Goal: Book appointment/travel/reservation

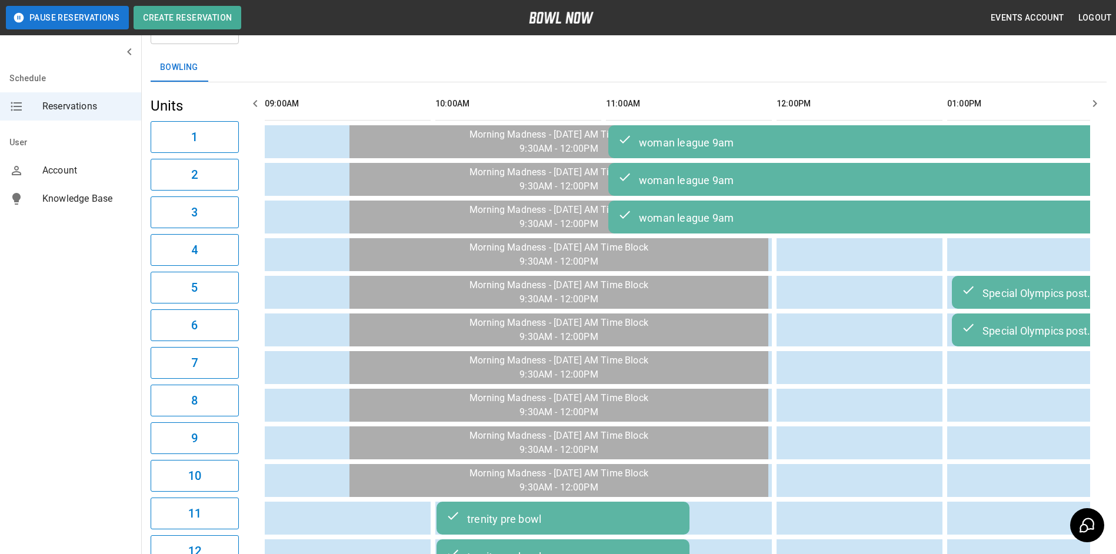
scroll to position [0, 1194]
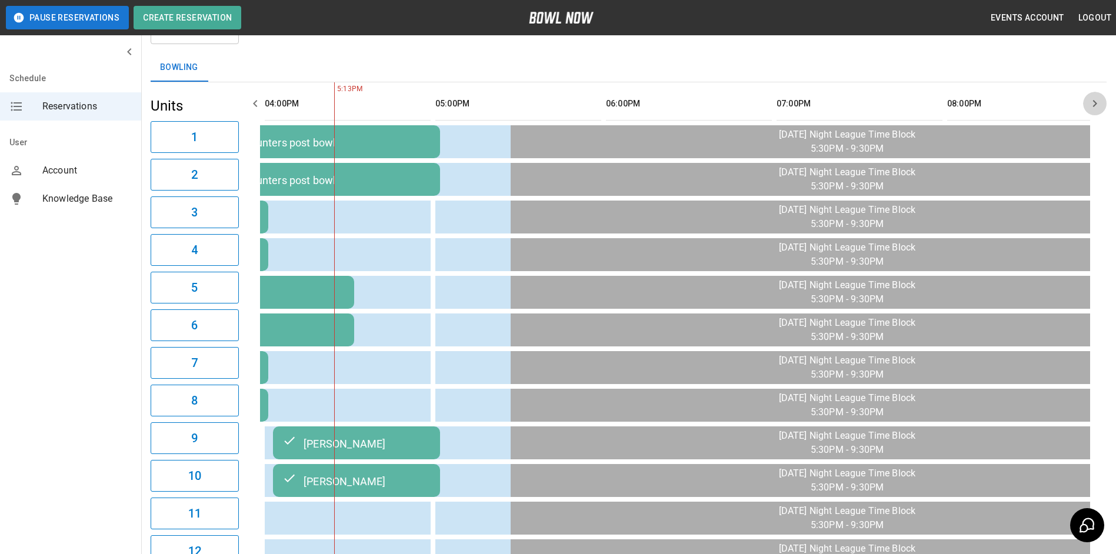
click at [1095, 108] on icon "button" at bounding box center [1094, 103] width 14 height 14
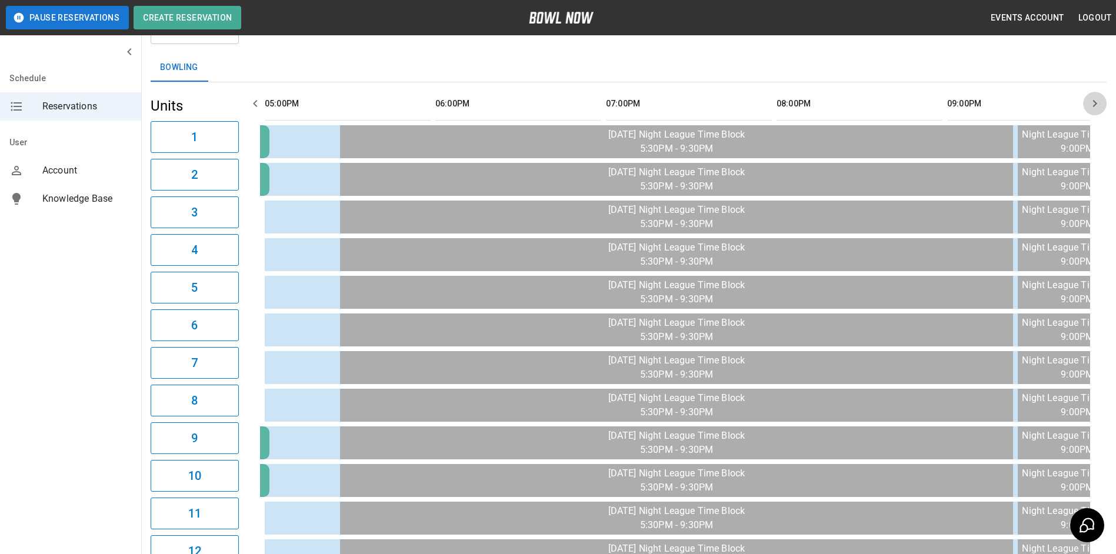
click at [1095, 108] on icon "button" at bounding box center [1094, 103] width 14 height 14
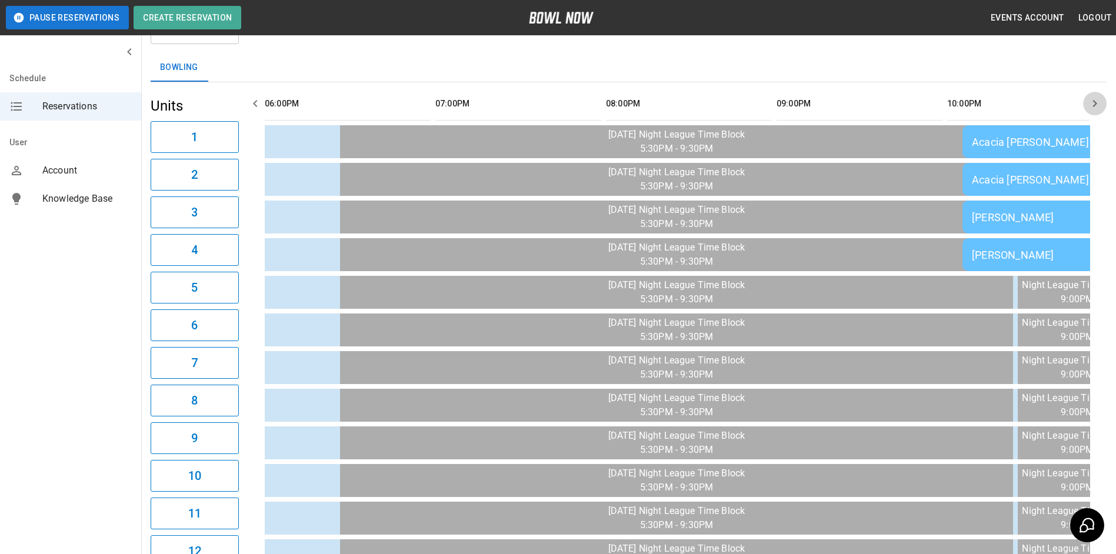
scroll to position [0, 1535]
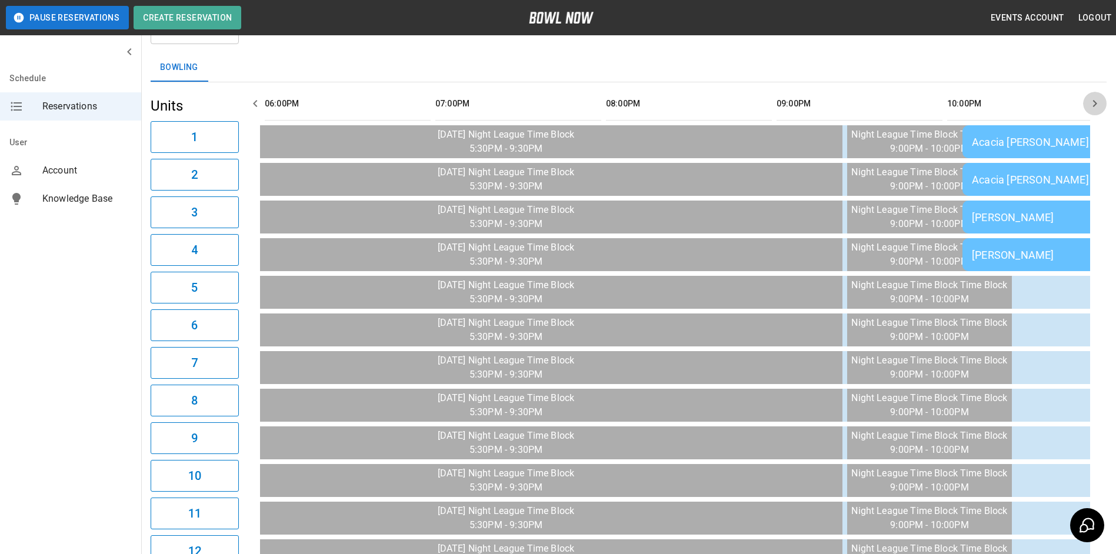
click at [1095, 108] on icon "button" at bounding box center [1094, 103] width 14 height 14
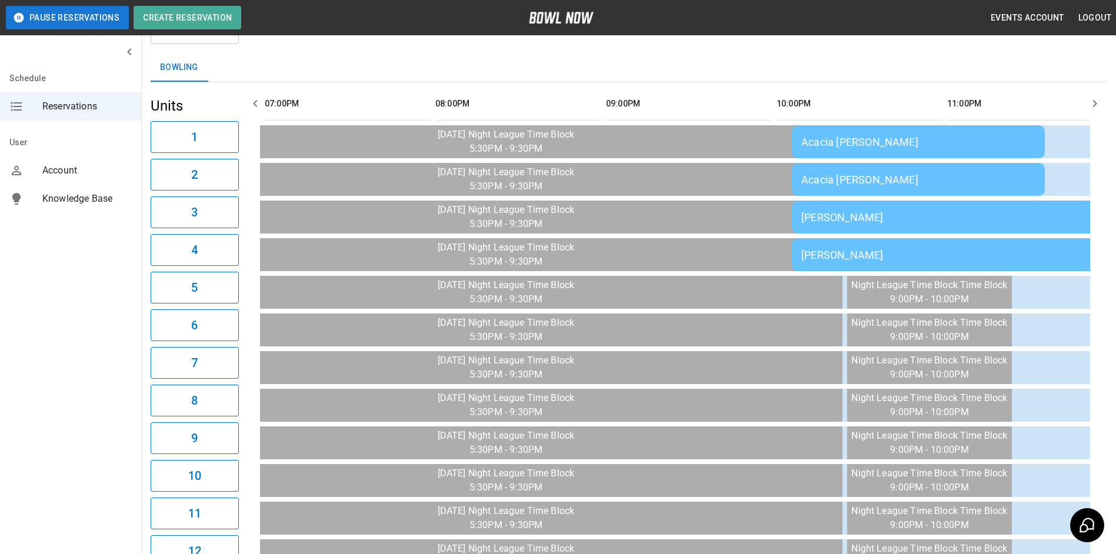
scroll to position [0, 1705]
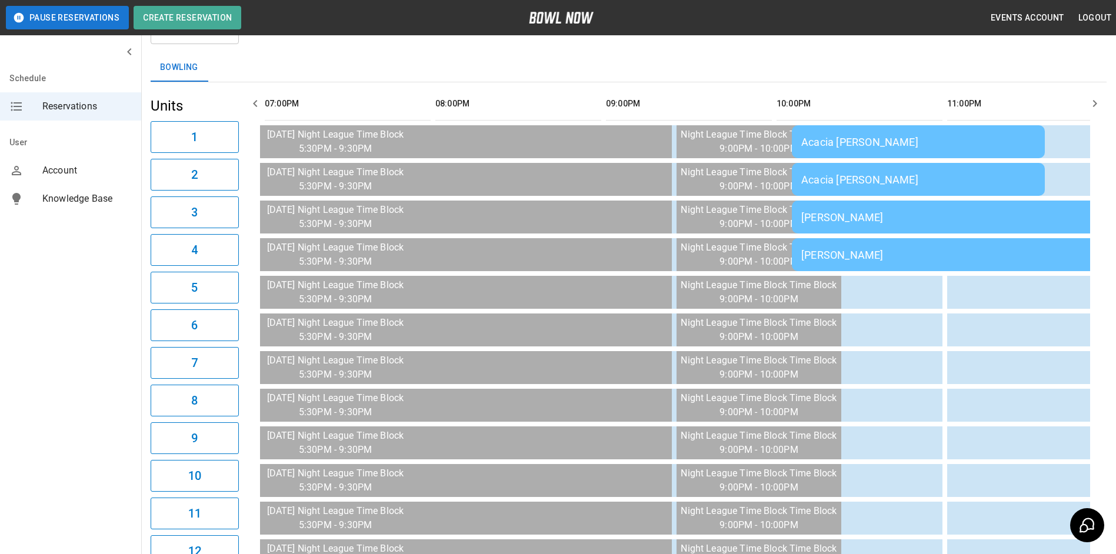
click at [1095, 108] on icon "button" at bounding box center [1094, 103] width 14 height 14
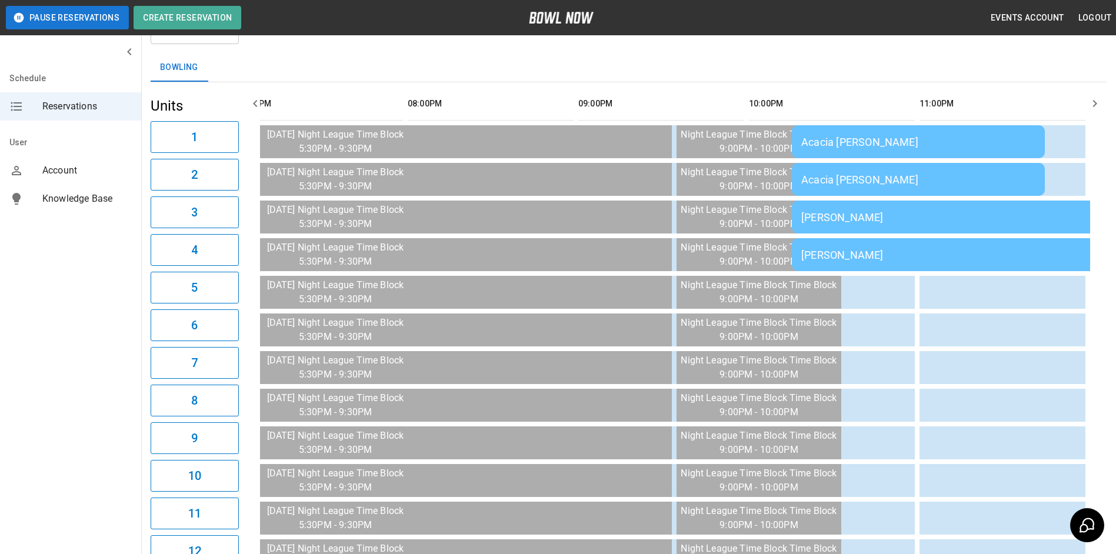
scroll to position [0, 0]
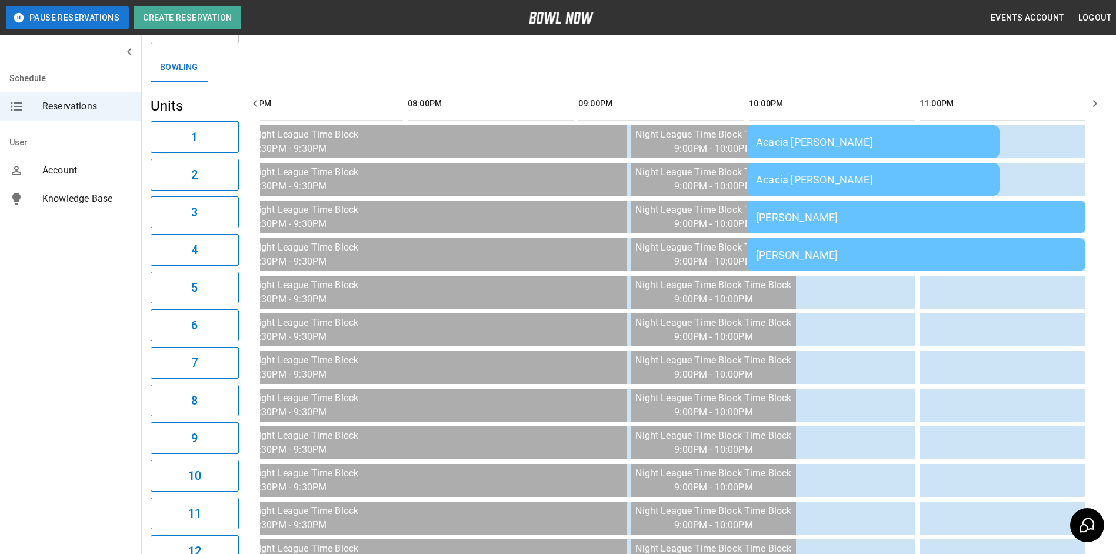
click at [1095, 108] on icon "button" at bounding box center [1094, 103] width 14 height 14
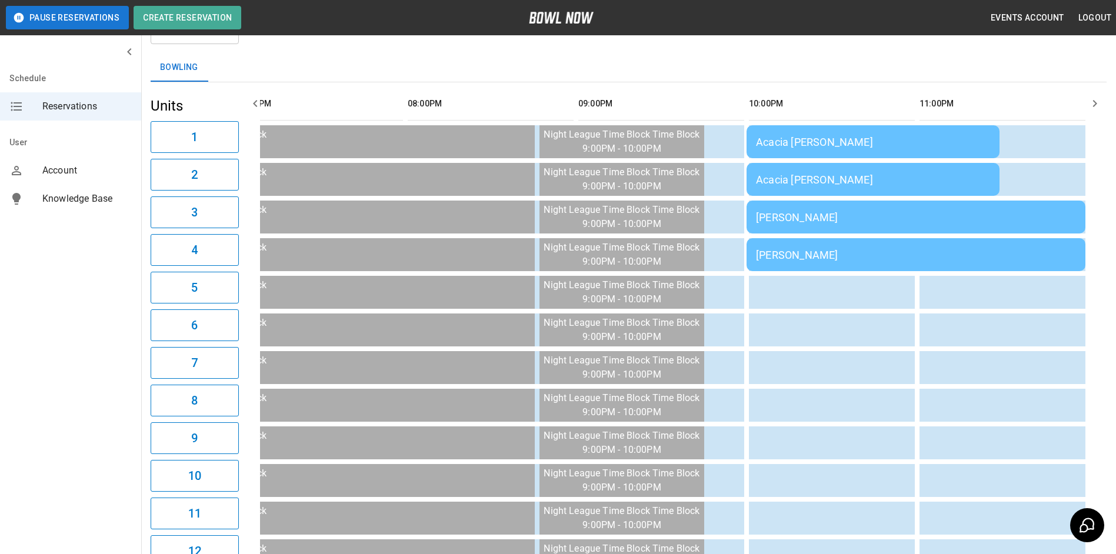
click at [1095, 108] on icon "button" at bounding box center [1094, 103] width 14 height 14
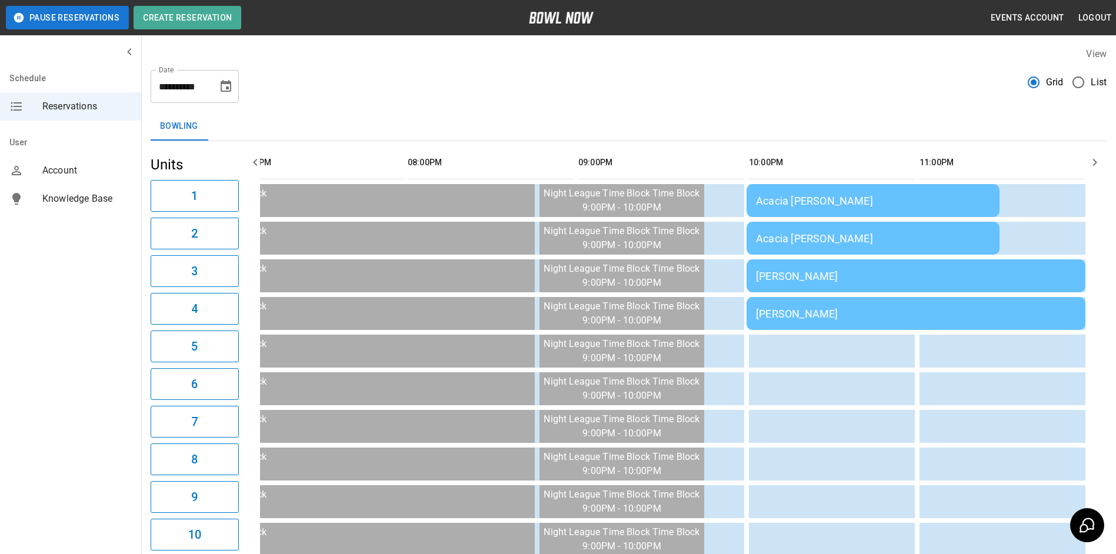
click at [1091, 161] on icon "button" at bounding box center [1094, 162] width 14 height 14
click at [253, 163] on icon "button" at bounding box center [255, 162] width 14 height 14
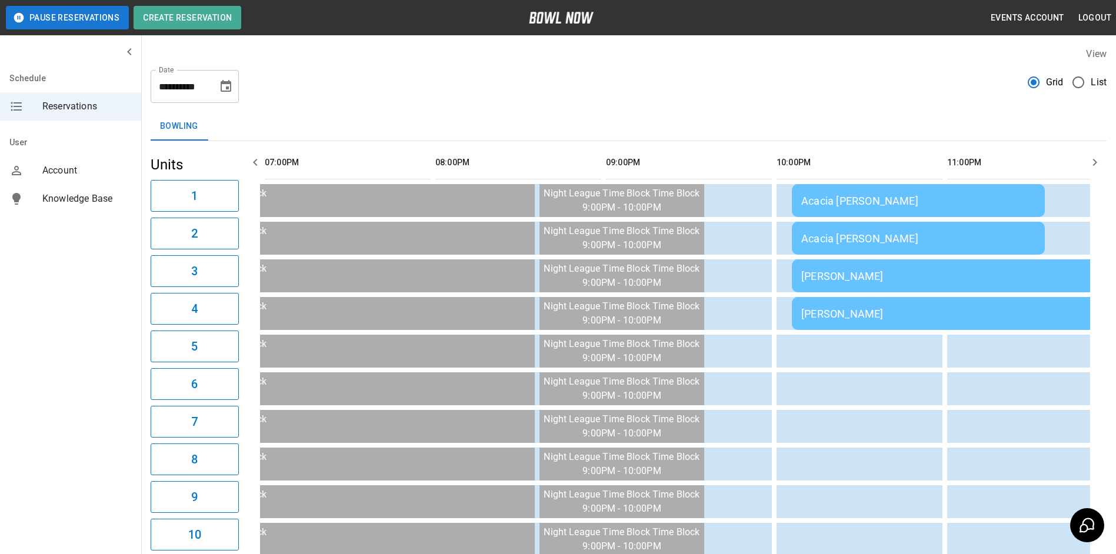
scroll to position [0, 1705]
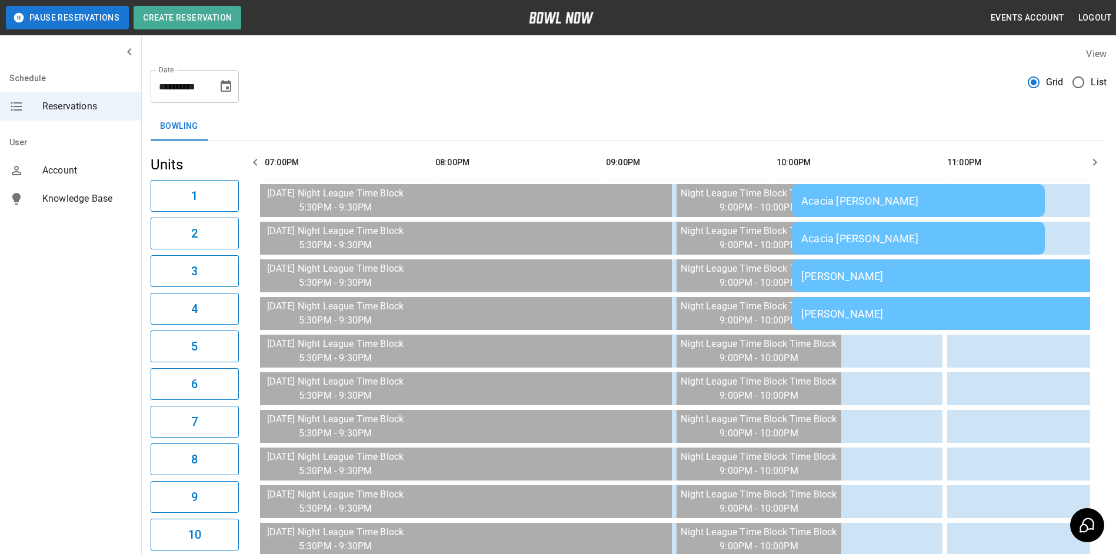
click at [253, 163] on icon "button" at bounding box center [255, 162] width 14 height 14
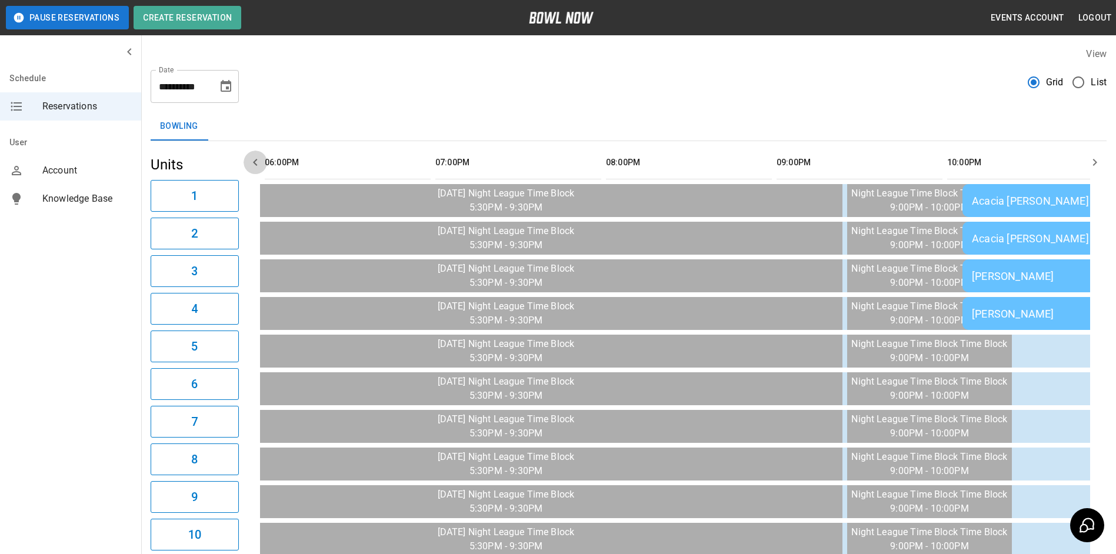
click at [253, 163] on icon "button" at bounding box center [255, 162] width 14 height 14
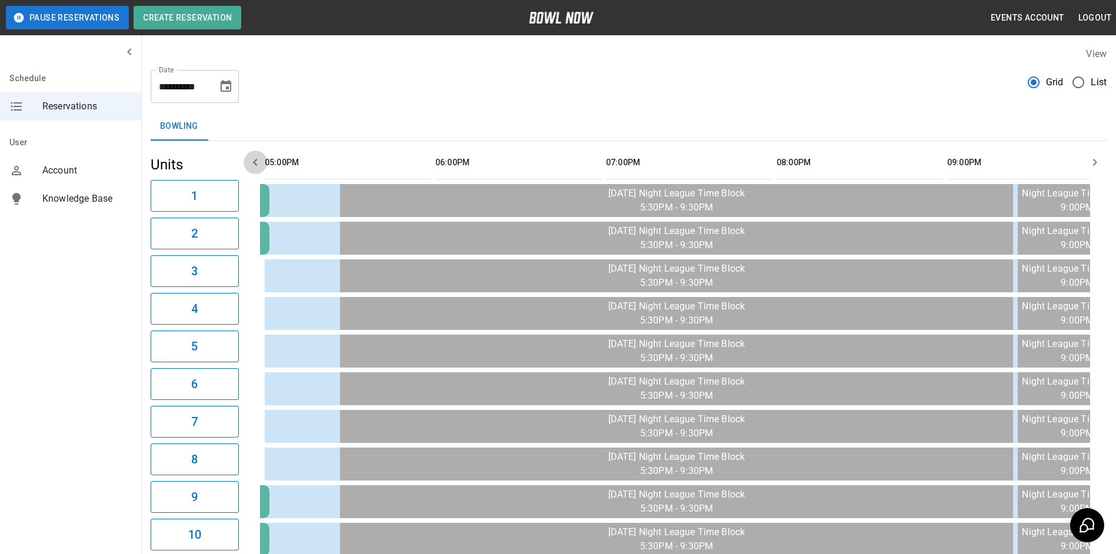
click at [253, 163] on icon "button" at bounding box center [255, 162] width 14 height 14
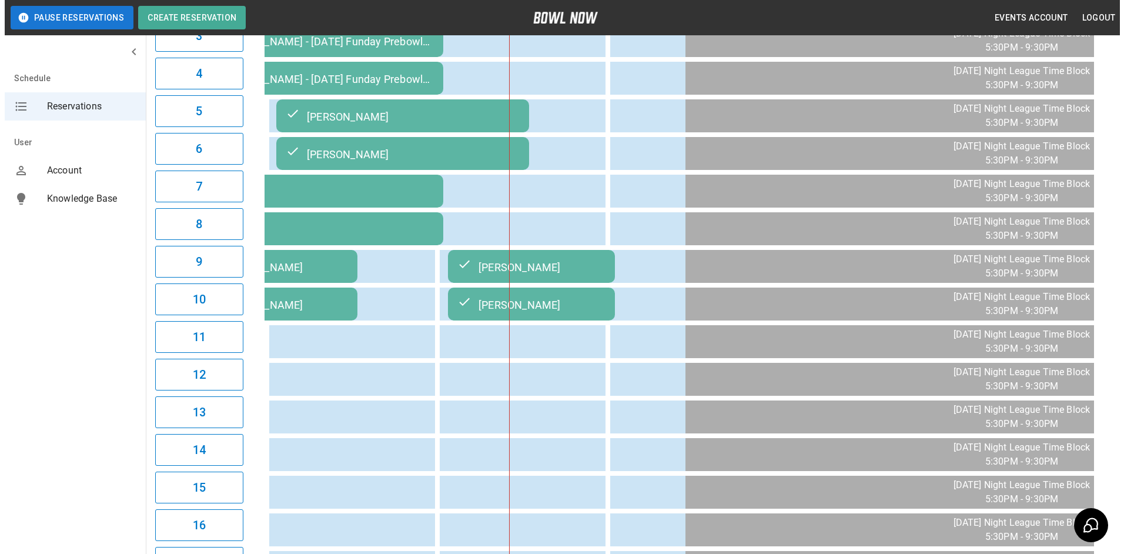
scroll to position [0, 0]
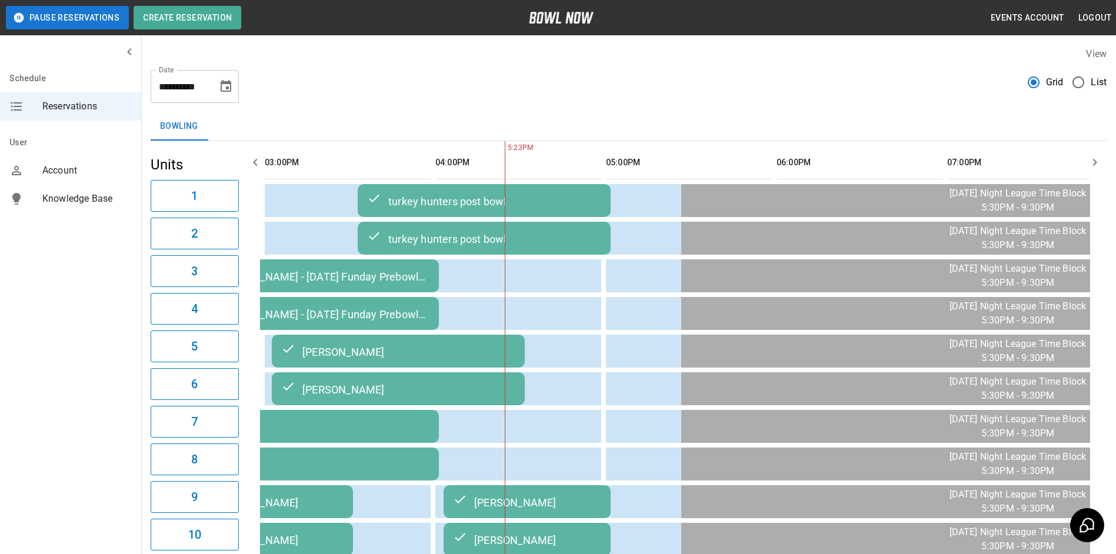
click at [404, 236] on div "turkey hunters post bowl" at bounding box center [484, 238] width 234 height 14
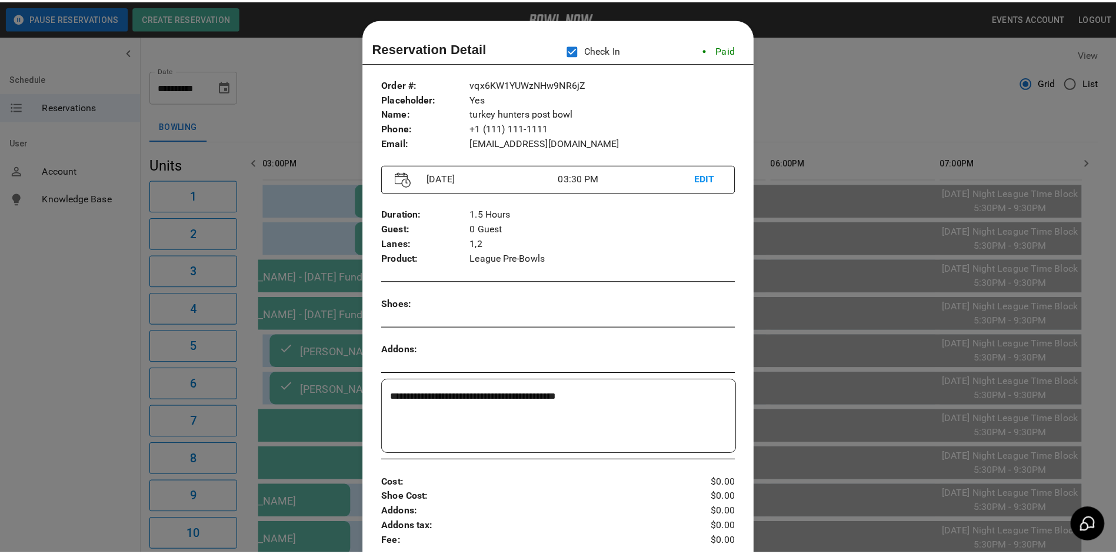
scroll to position [19, 0]
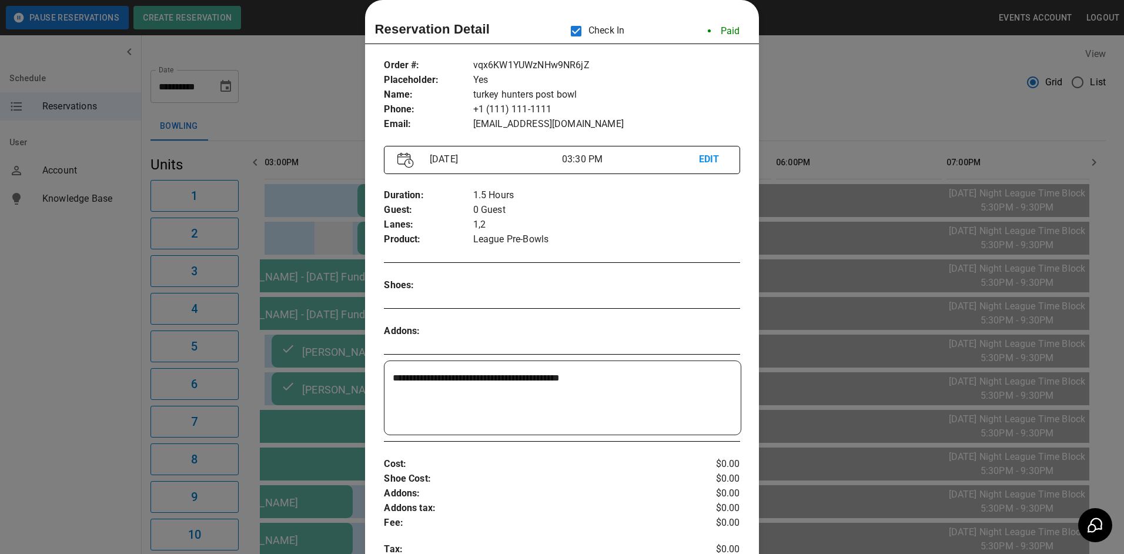
click at [319, 247] on div at bounding box center [562, 277] width 1124 height 554
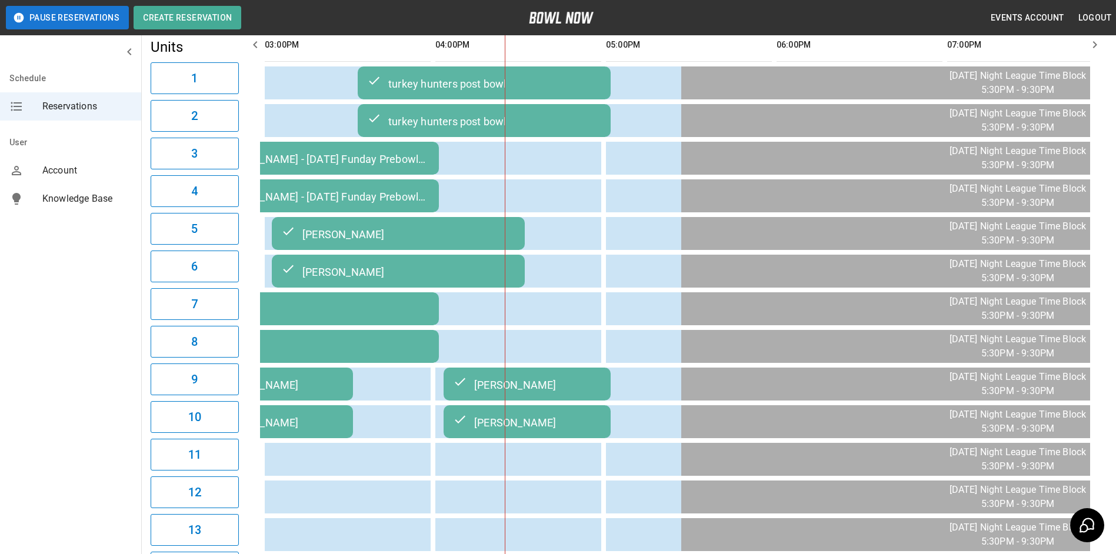
scroll to position [0, 0]
